Goal: Information Seeking & Learning: Learn about a topic

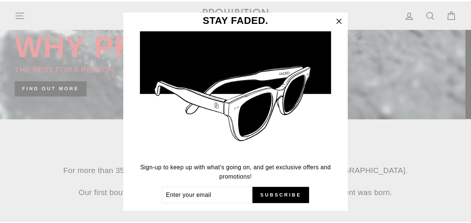
scroll to position [20, 0]
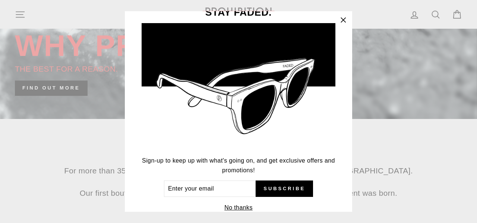
click at [348, 20] on icon "button" at bounding box center [343, 20] width 10 height 10
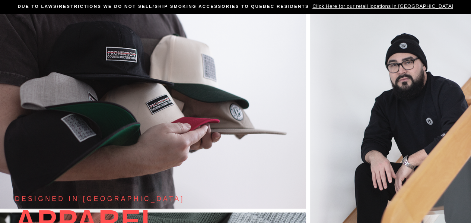
scroll to position [0, 0]
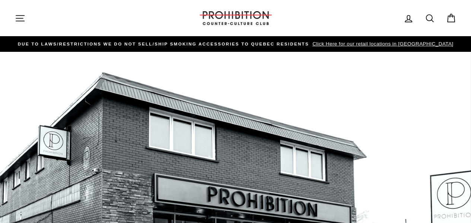
click at [386, 45] on span "Click Here for our retail locations in [GEOGRAPHIC_DATA]" at bounding box center [382, 44] width 143 height 6
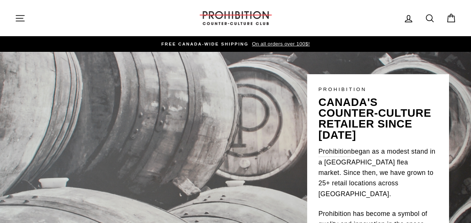
click at [21, 21] on icon "button" at bounding box center [20, 18] width 8 height 6
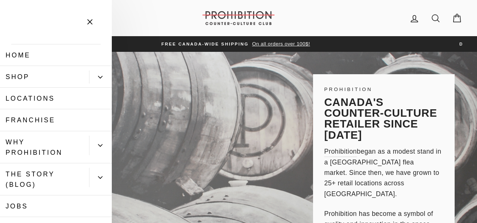
click at [98, 79] on icon "Primary" at bounding box center [100, 77] width 4 height 4
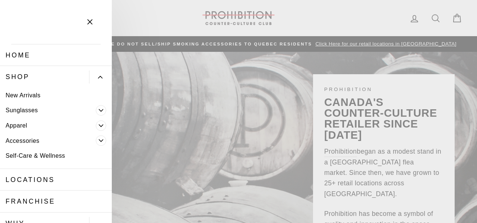
click at [98, 143] on span "Primary" at bounding box center [101, 140] width 10 height 10
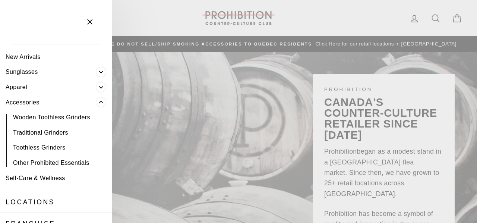
scroll to position [41, 0]
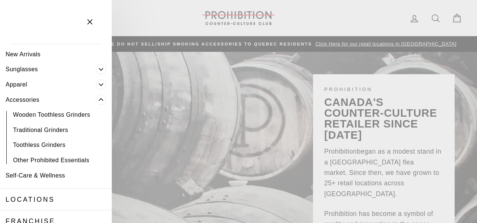
click at [49, 162] on link "Other Prohibited Essentials" at bounding box center [56, 159] width 112 height 15
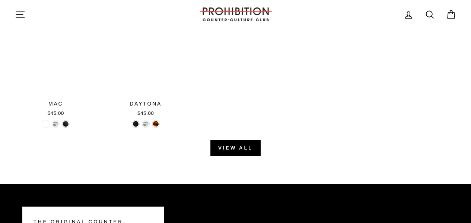
scroll to position [898, 0]
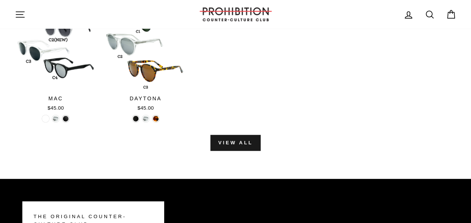
click at [240, 146] on link "View all" at bounding box center [235, 143] width 50 height 16
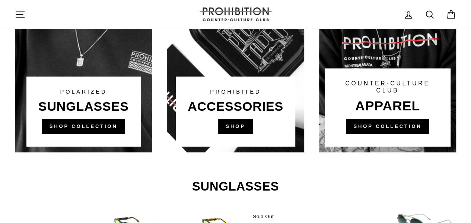
scroll to position [571, 0]
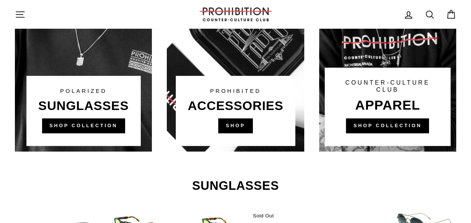
click at [240, 128] on link at bounding box center [235, 9] width 137 height 283
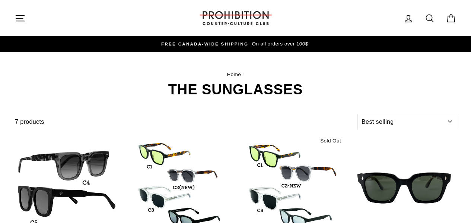
select select "best-selling"
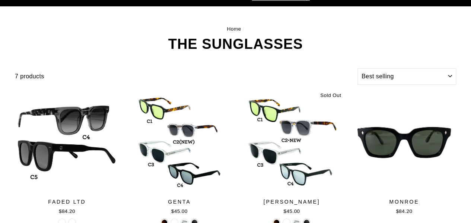
scroll to position [46, 0]
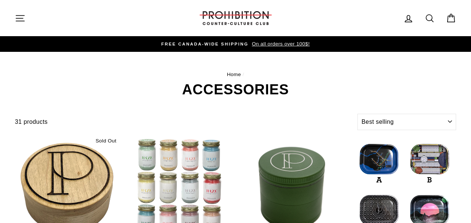
select select "best-selling"
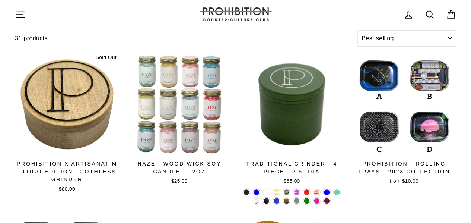
scroll to position [91, 0]
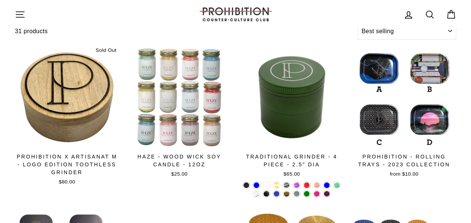
click at [65, 103] on div at bounding box center [67, 97] width 104 height 104
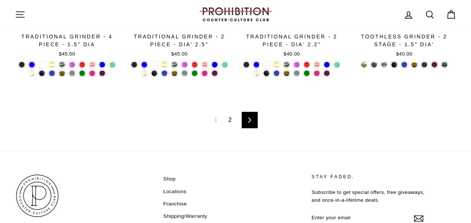
scroll to position [1162, 0]
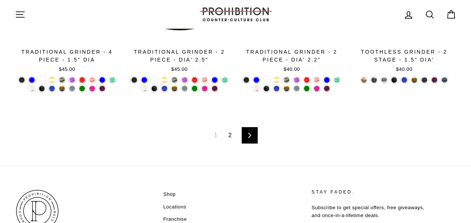
click at [249, 131] on link "Next" at bounding box center [250, 135] width 16 height 16
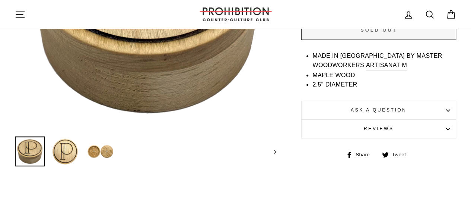
scroll to position [206, 0]
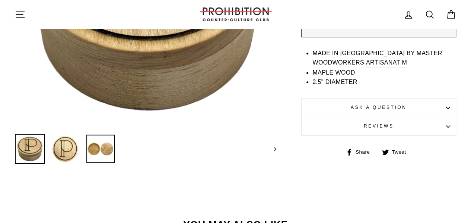
click at [101, 147] on img at bounding box center [100, 148] width 28 height 28
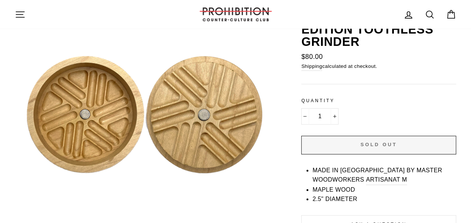
scroll to position [82, 0]
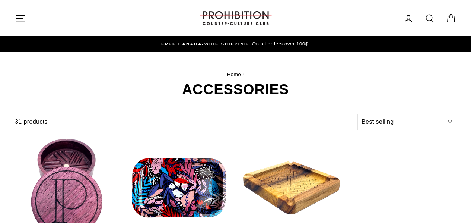
select select "best-selling"
click at [23, 22] on icon "button" at bounding box center [20, 18] width 10 height 10
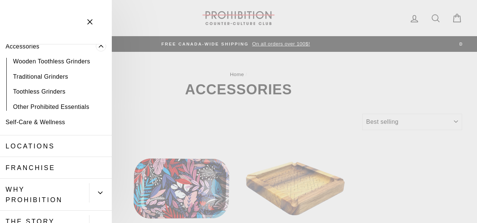
scroll to position [96, 0]
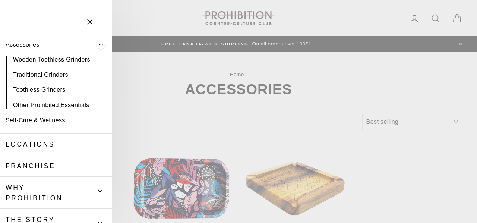
click at [36, 121] on link "Self-Care & Wellness" at bounding box center [56, 119] width 112 height 15
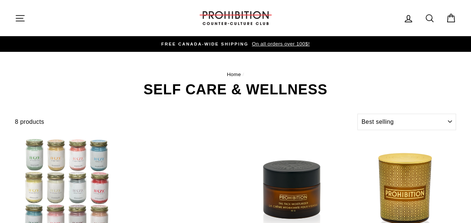
select select "best-selling"
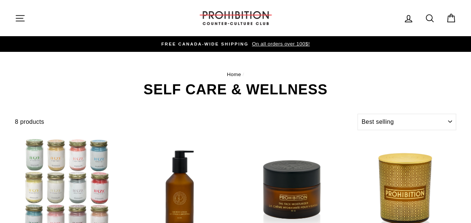
click at [19, 20] on icon "button" at bounding box center [20, 18] width 8 height 6
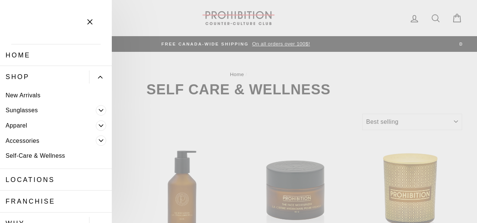
click at [34, 140] on link "Accessories" at bounding box center [48, 140] width 96 height 15
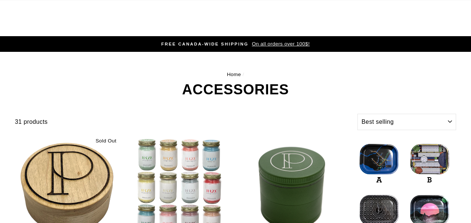
select select "best-selling"
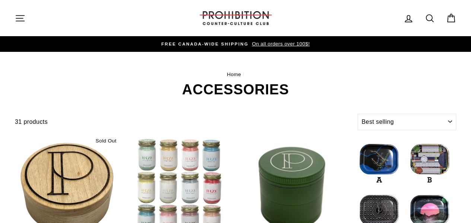
click at [23, 19] on icon "button" at bounding box center [20, 18] width 10 height 10
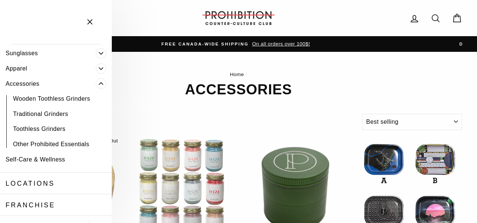
scroll to position [58, 0]
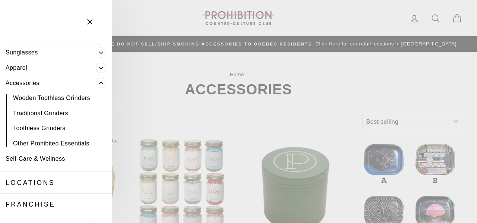
click at [99, 82] on span "Primary" at bounding box center [101, 82] width 10 height 10
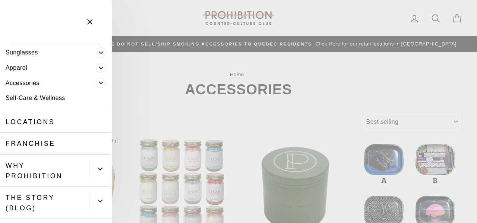
click at [96, 64] on span "Primary" at bounding box center [101, 68] width 10 height 10
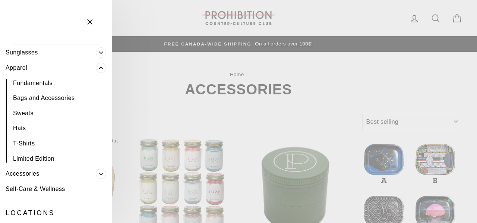
click at [96, 64] on span "Primary" at bounding box center [101, 68] width 10 height 10
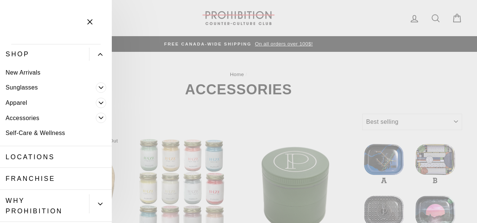
scroll to position [2, 0]
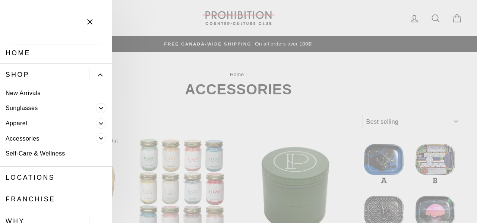
click at [34, 93] on link "New Arrivals" at bounding box center [56, 92] width 112 height 15
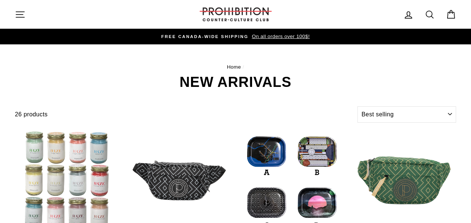
select select "best-selling"
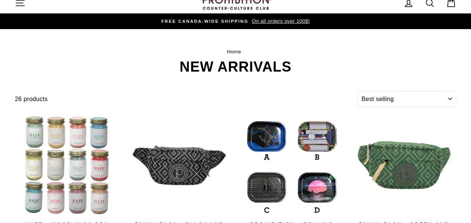
scroll to position [16, 0]
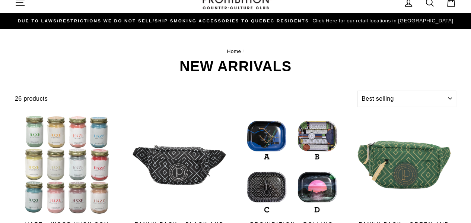
click at [25, 9] on button "Site navigation" at bounding box center [19, 2] width 19 height 16
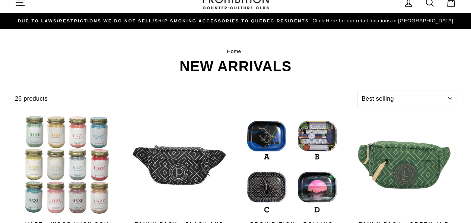
scroll to position [10, 0]
